Goal: Navigation & Orientation: Understand site structure

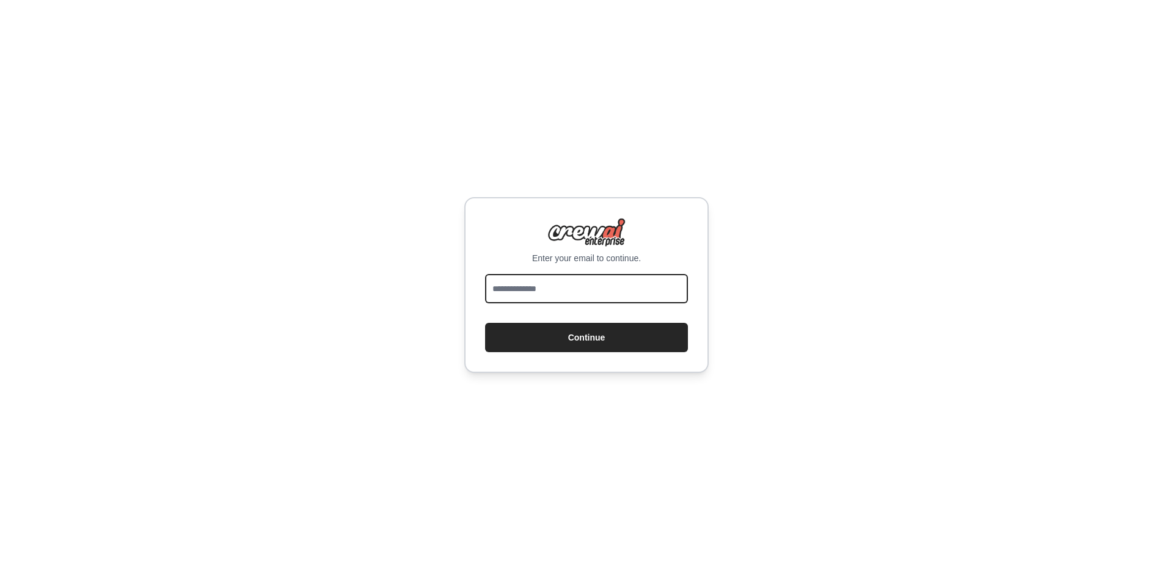
click at [564, 278] on input "email" at bounding box center [586, 288] width 203 height 29
type input "**********"
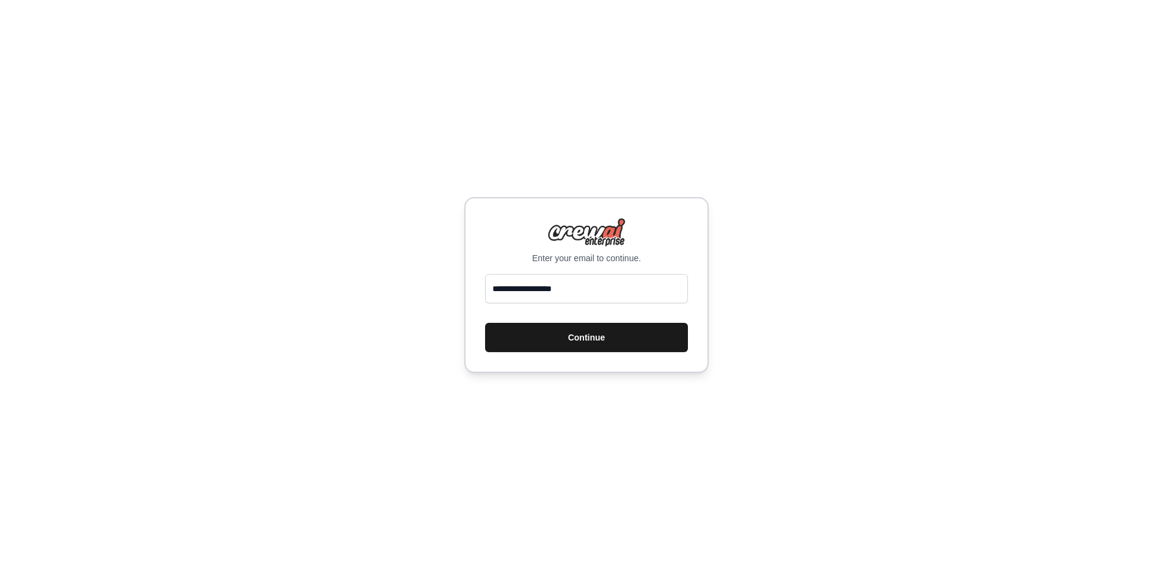
click at [572, 351] on button "Continue" at bounding box center [586, 337] width 203 height 29
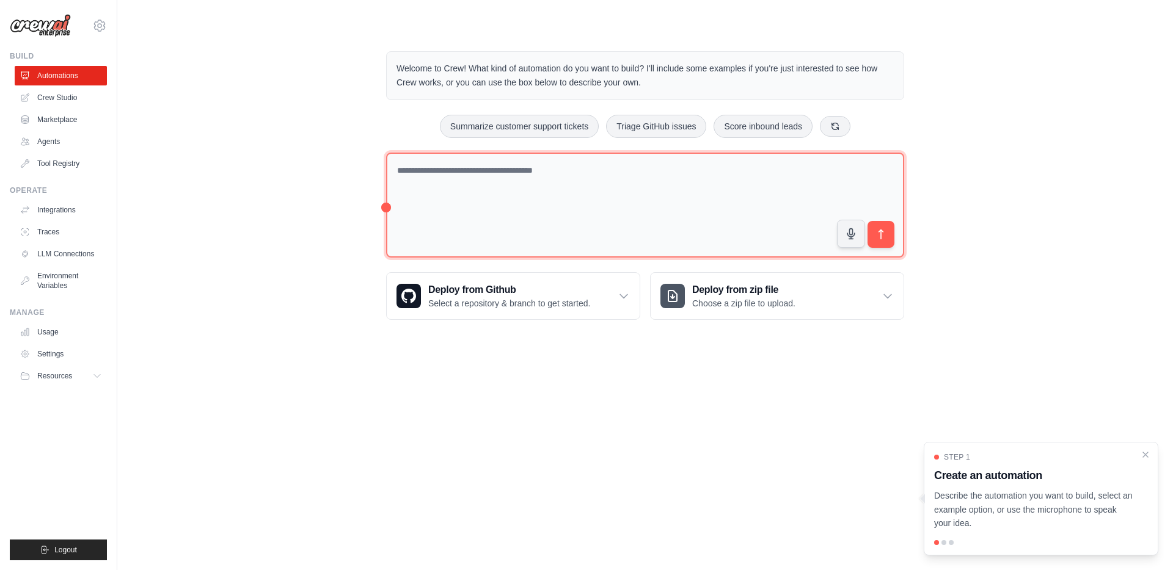
click at [600, 175] on textarea at bounding box center [645, 206] width 518 height 106
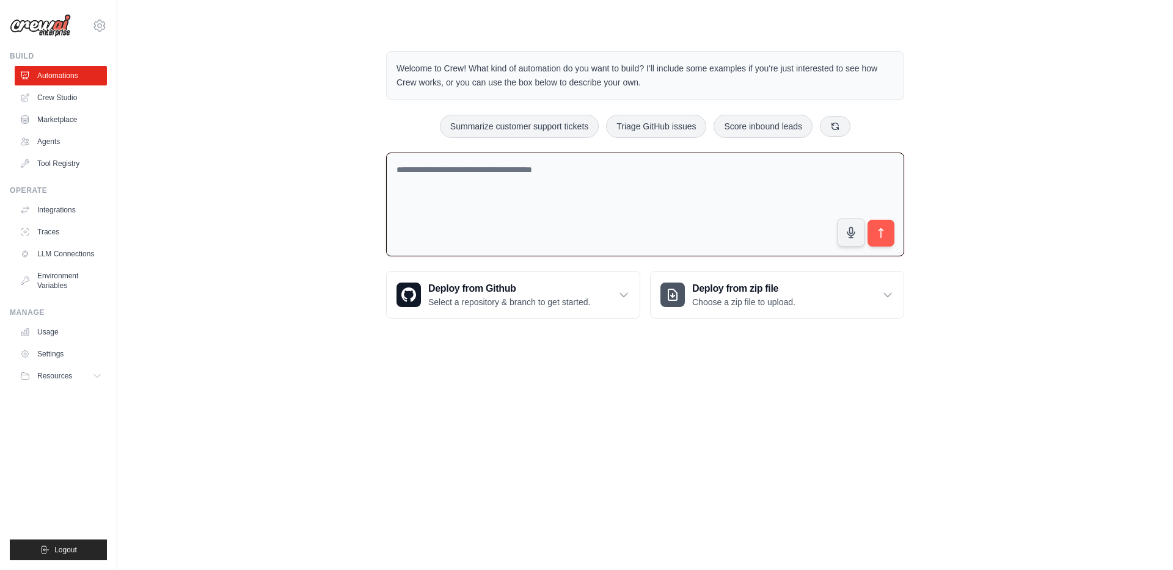
click at [503, 172] on textarea at bounding box center [645, 205] width 518 height 104
click at [67, 96] on link "Crew Studio" at bounding box center [62, 98] width 92 height 20
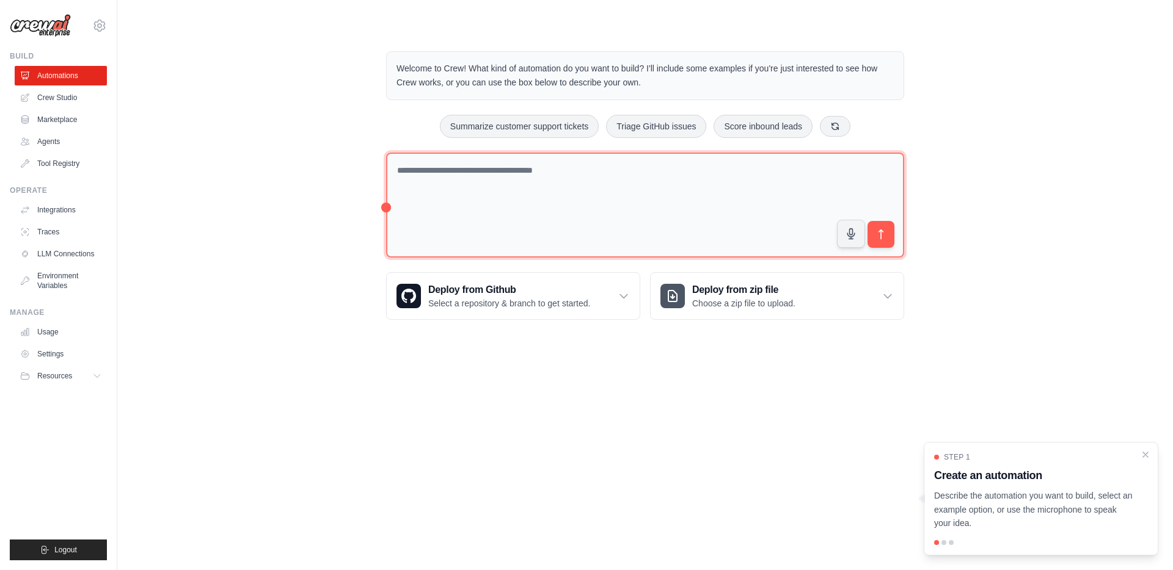
click at [639, 182] on textarea at bounding box center [645, 206] width 518 height 106
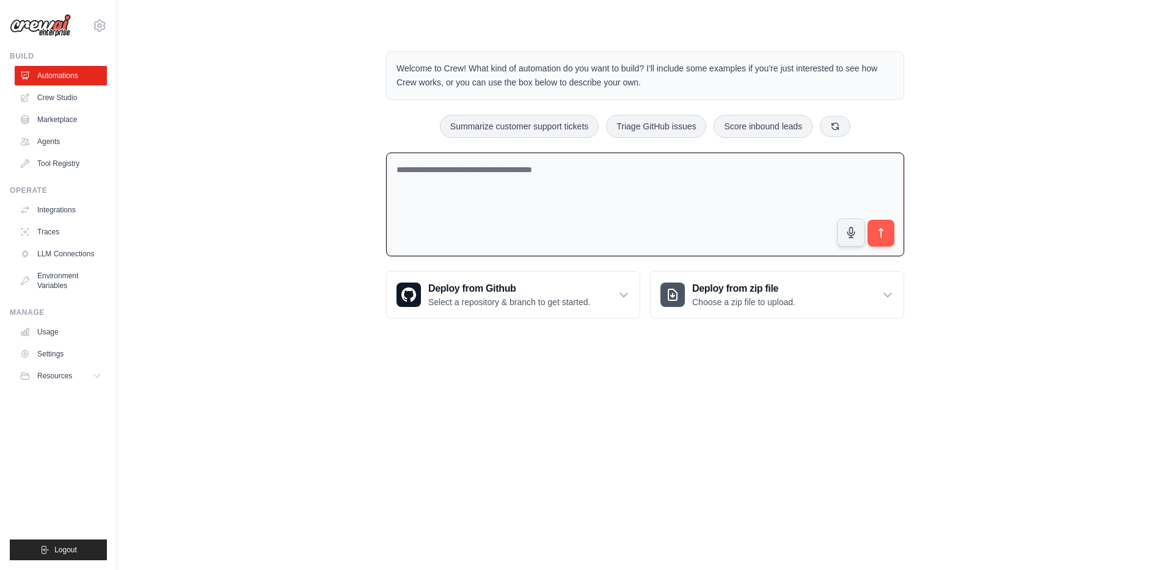
click at [639, 182] on textarea at bounding box center [645, 205] width 518 height 104
click at [58, 95] on link "Crew Studio" at bounding box center [62, 98] width 92 height 20
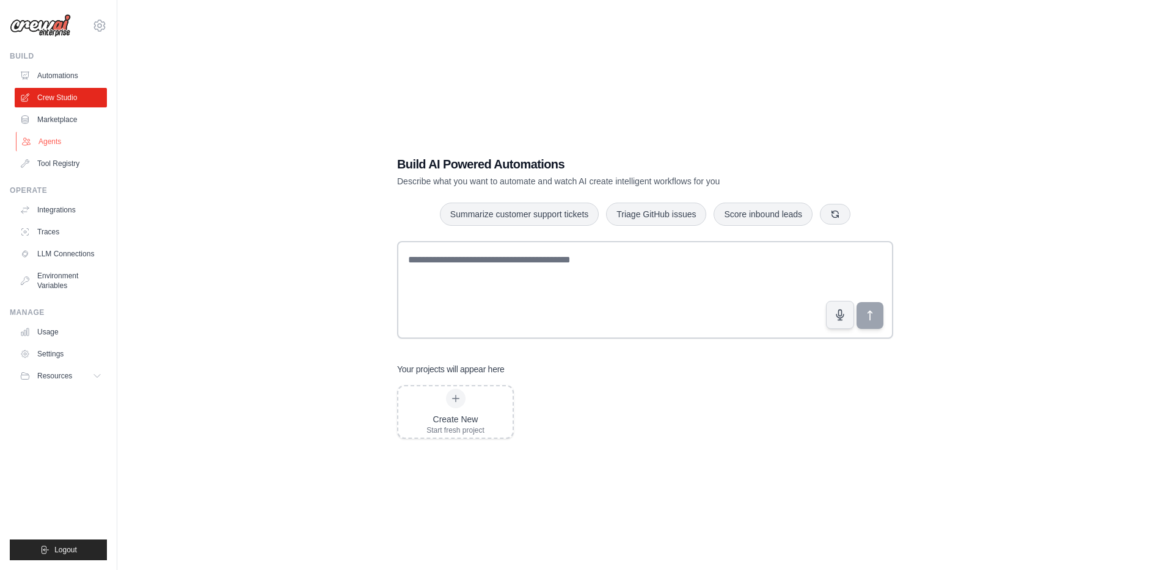
click at [51, 141] on link "Agents" at bounding box center [62, 142] width 92 height 20
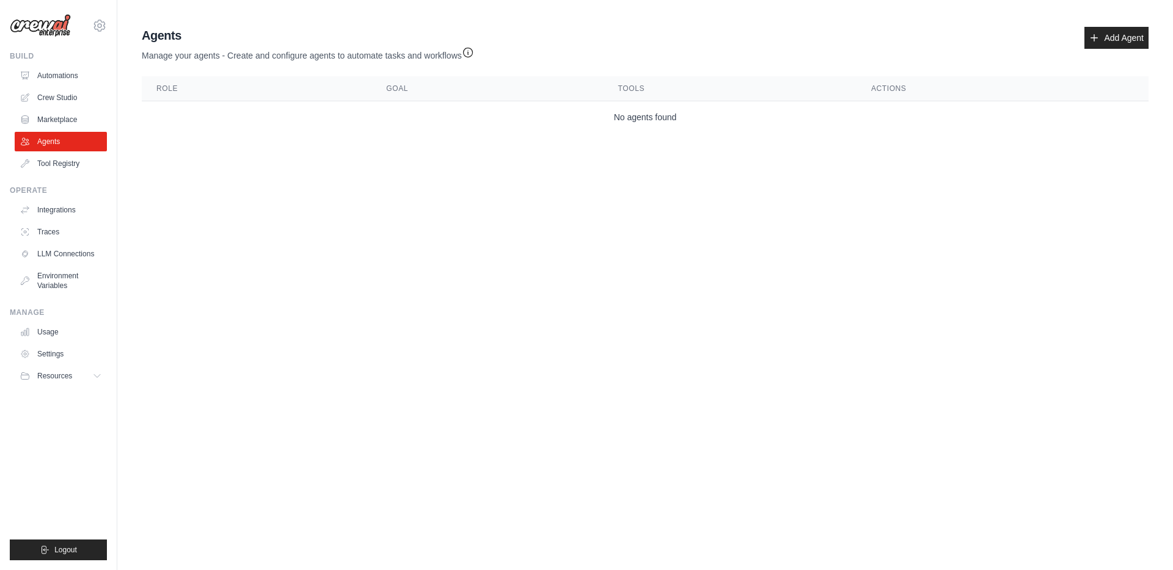
click at [170, 88] on th "Role" at bounding box center [257, 88] width 230 height 25
click at [73, 169] on link "Tool Registry" at bounding box center [62, 164] width 92 height 20
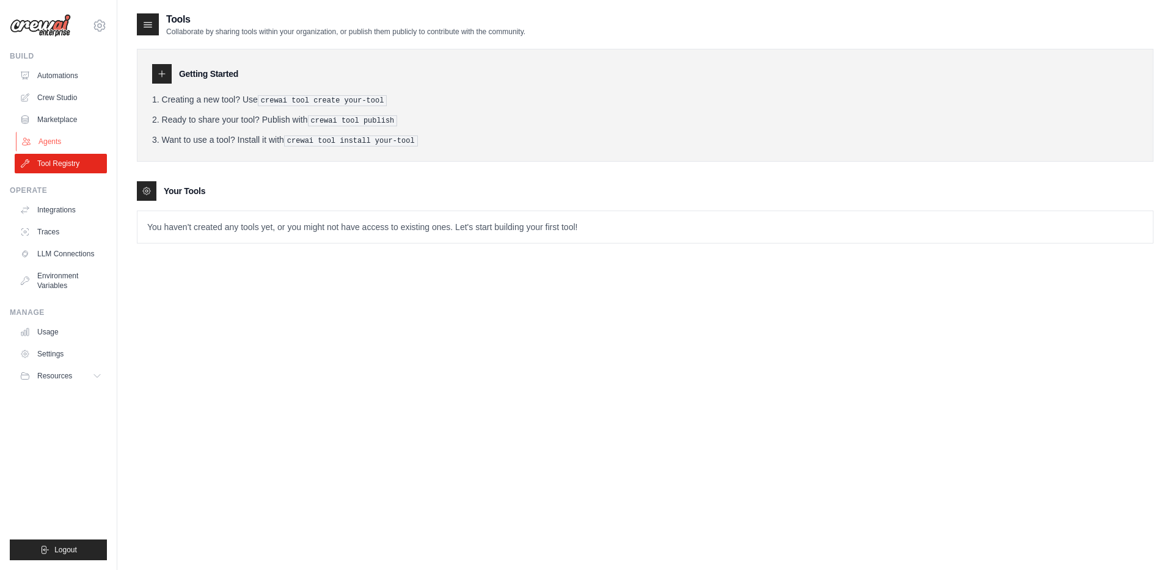
click at [64, 141] on link "Agents" at bounding box center [62, 142] width 92 height 20
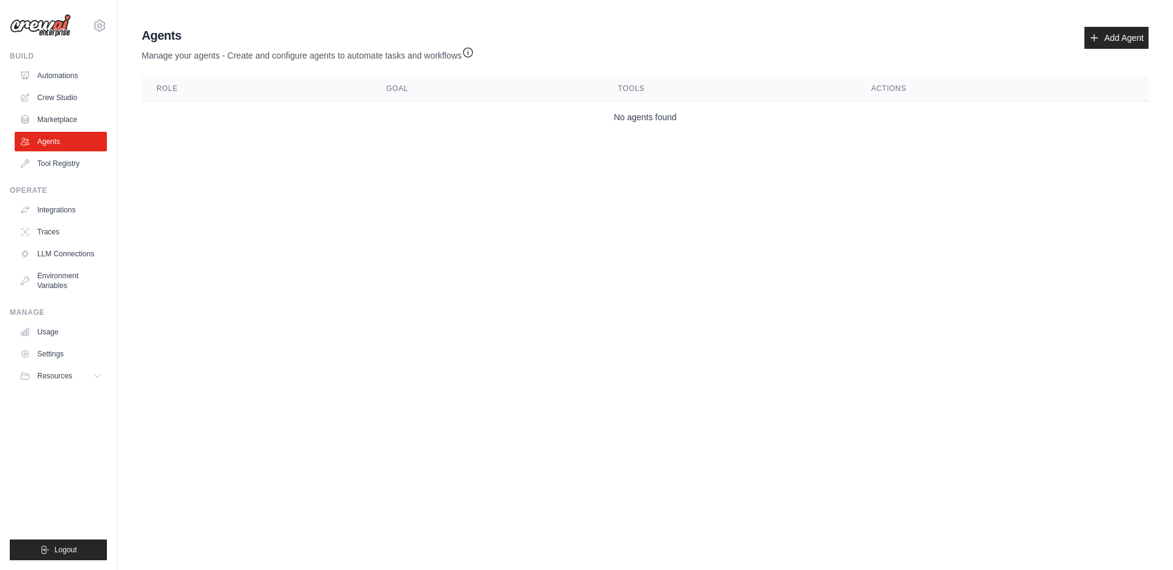
click at [249, 88] on th "Role" at bounding box center [257, 88] width 230 height 25
click at [53, 209] on link "Integrations" at bounding box center [62, 210] width 92 height 20
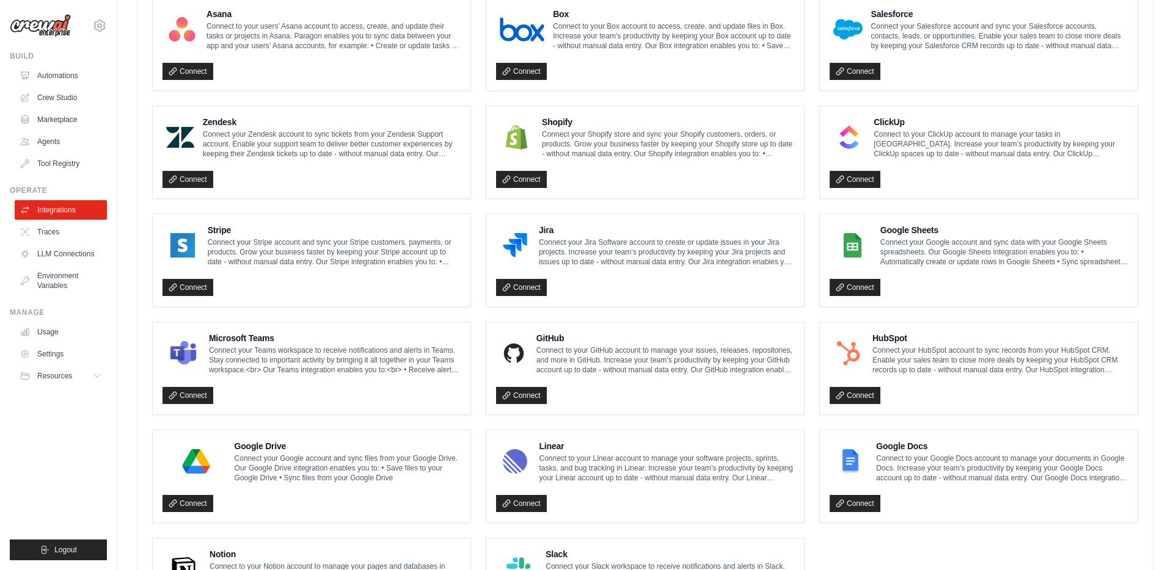
scroll to position [573, 0]
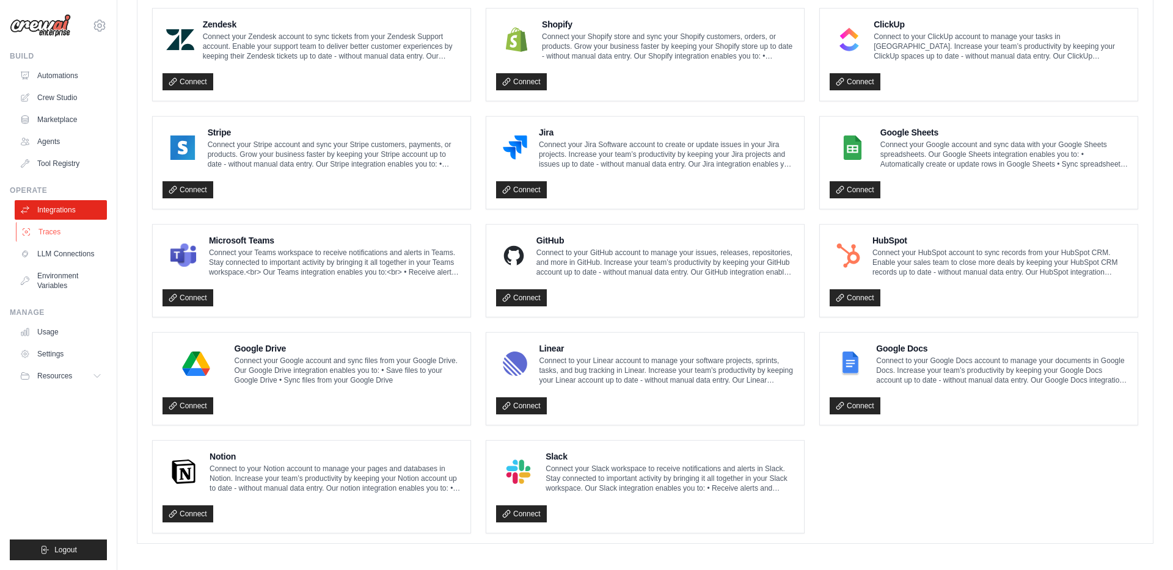
click at [64, 230] on link "Traces" at bounding box center [62, 232] width 92 height 20
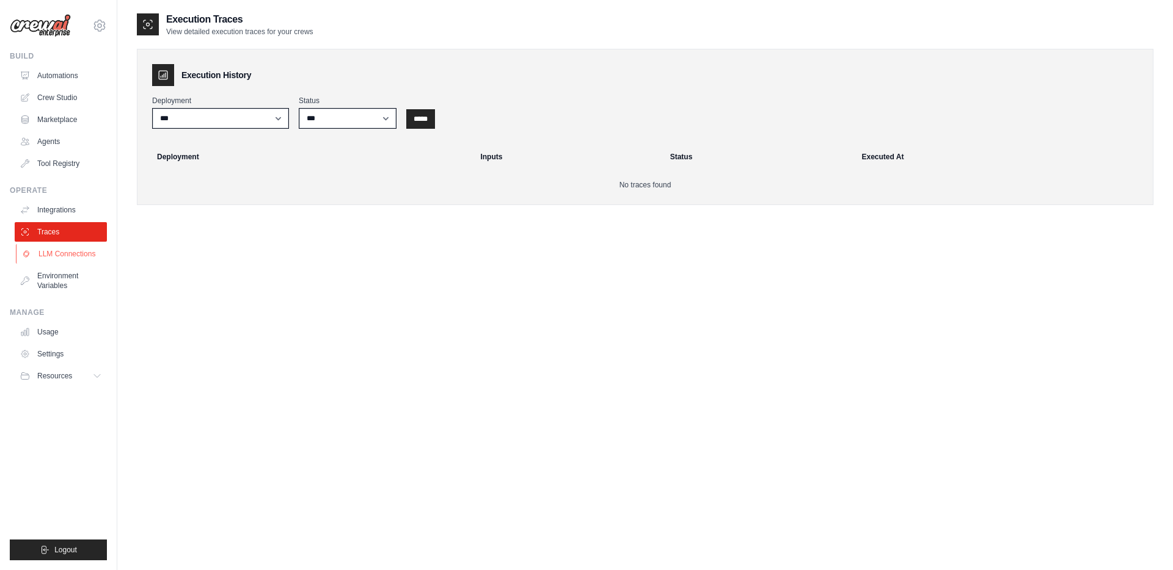
click at [82, 260] on link "LLM Connections" at bounding box center [62, 254] width 92 height 20
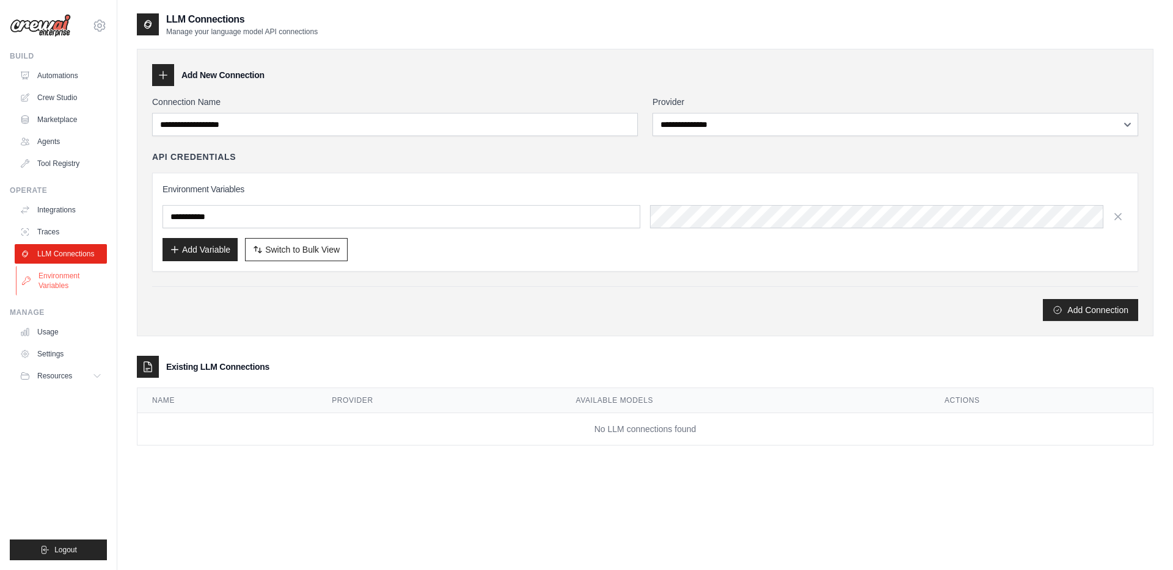
click at [65, 283] on link "Environment Variables" at bounding box center [62, 280] width 92 height 29
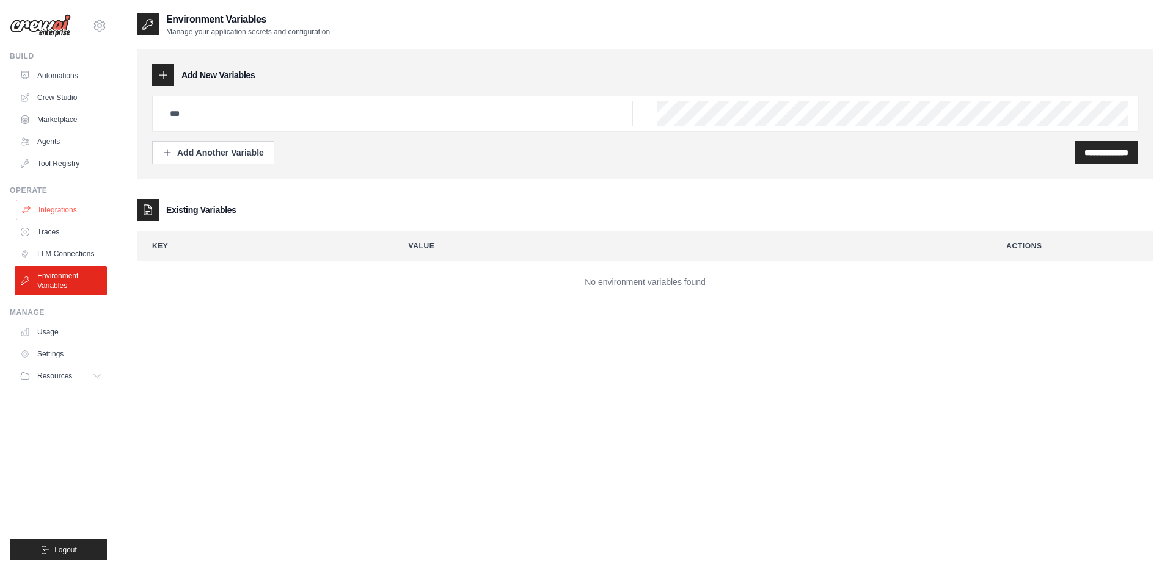
click at [49, 207] on link "Integrations" at bounding box center [62, 210] width 92 height 20
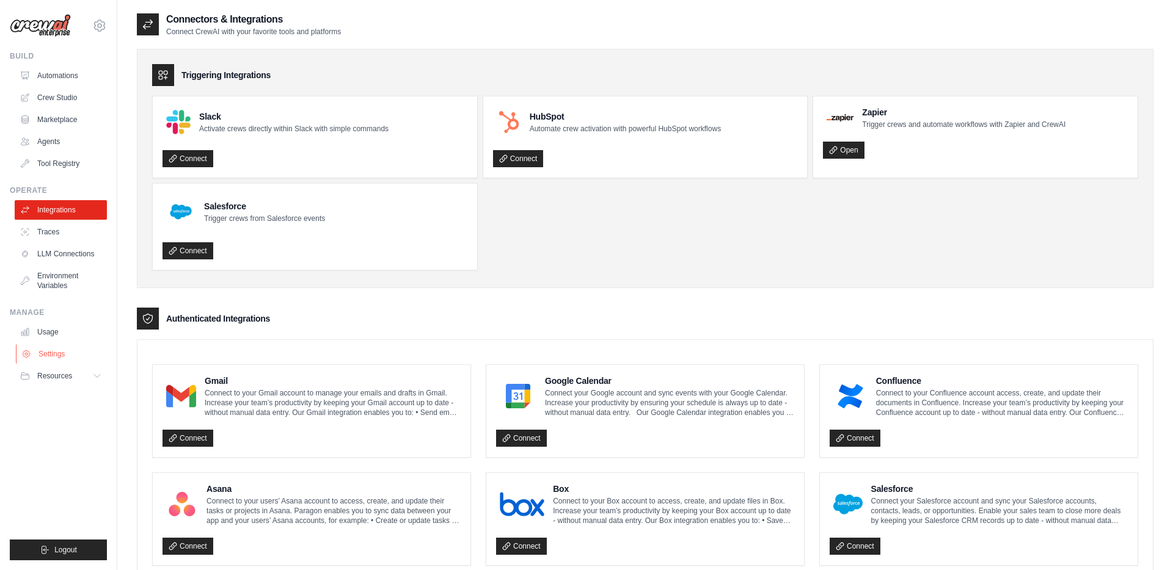
click at [61, 362] on link "Settings" at bounding box center [62, 354] width 92 height 20
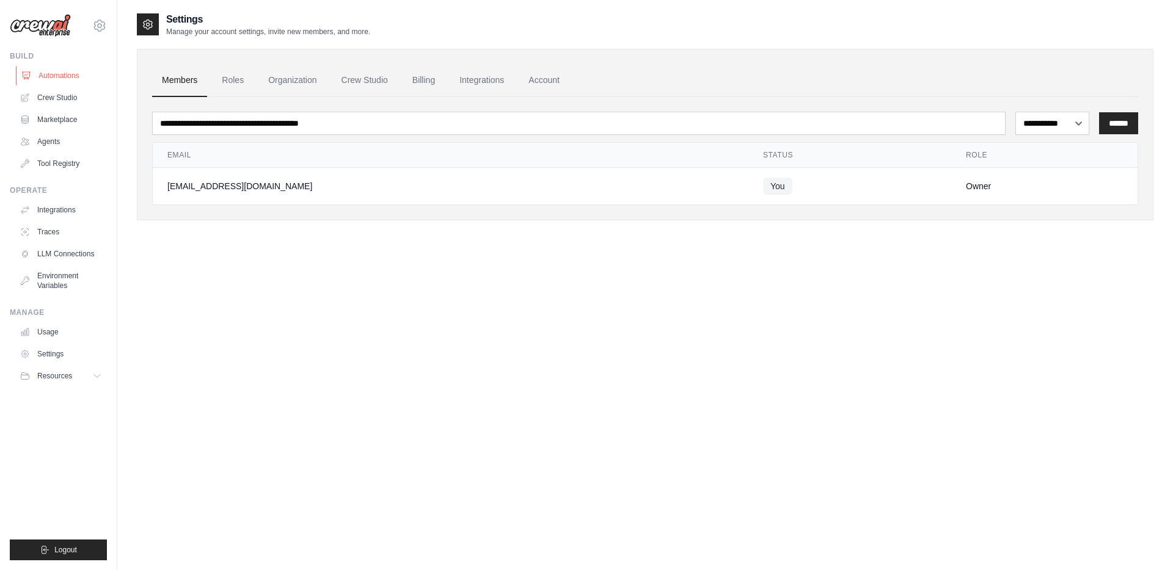
click at [59, 76] on link "Automations" at bounding box center [62, 76] width 92 height 20
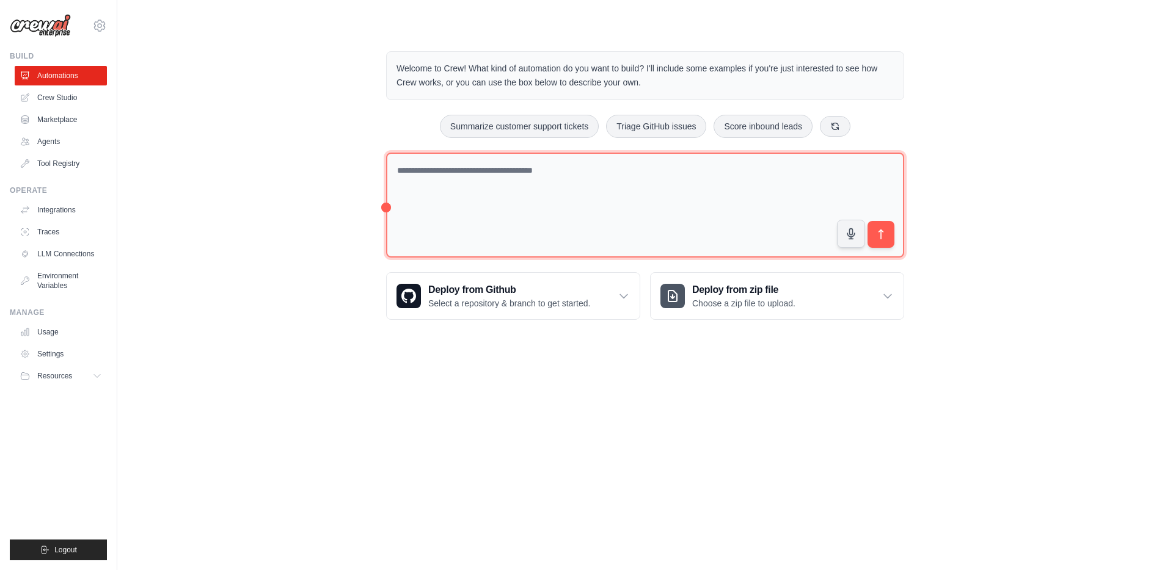
click at [466, 194] on textarea at bounding box center [645, 206] width 518 height 106
